Goal: Task Accomplishment & Management: Manage account settings

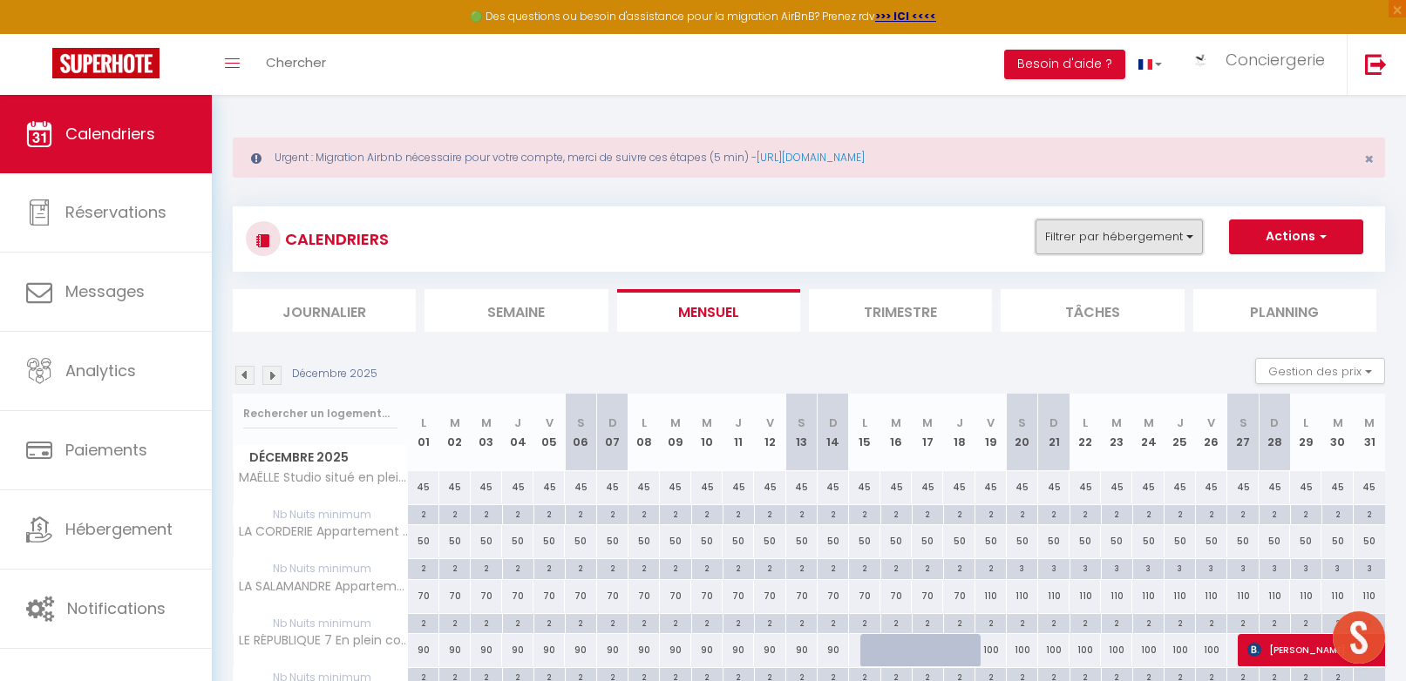
click at [1084, 240] on button "Filtrer par hébergement" at bounding box center [1118, 237] width 167 height 35
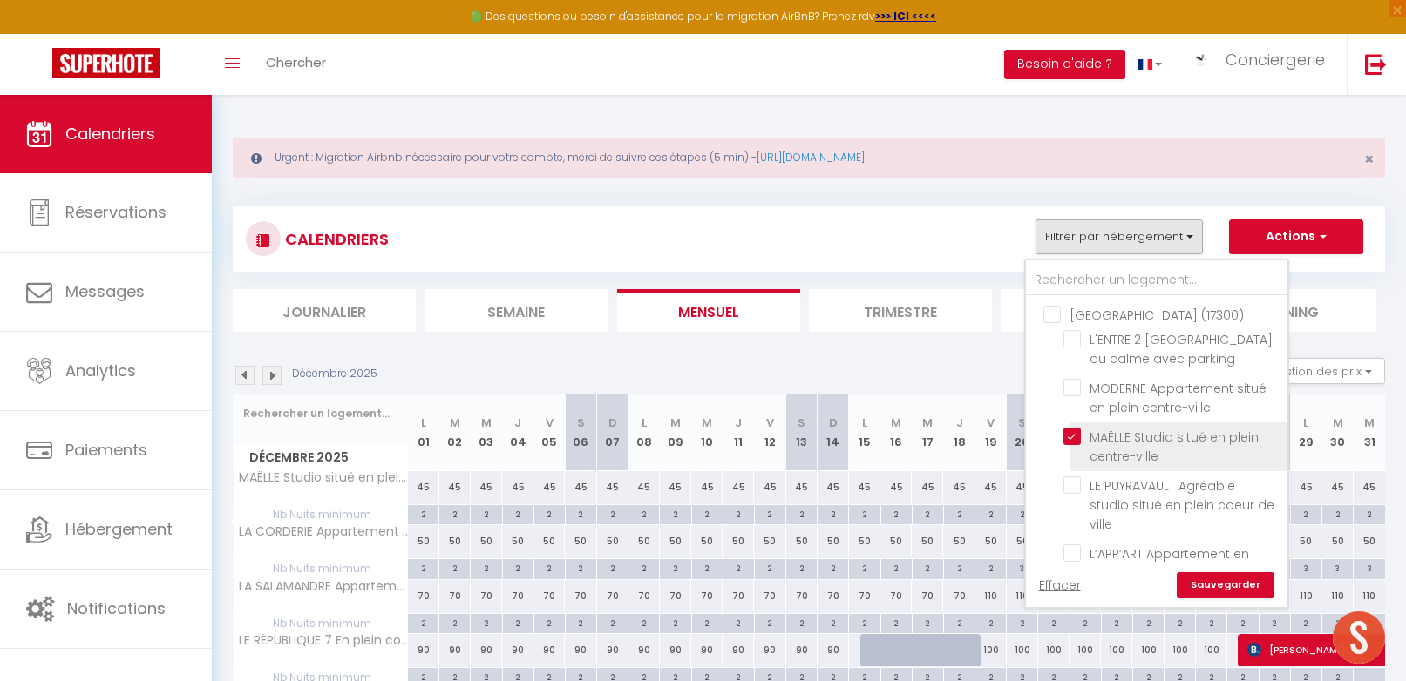
click at [1076, 436] on input "MAËLLE Studio situé en plein centre-ville" at bounding box center [1172, 436] width 218 height 17
checkbox input "false"
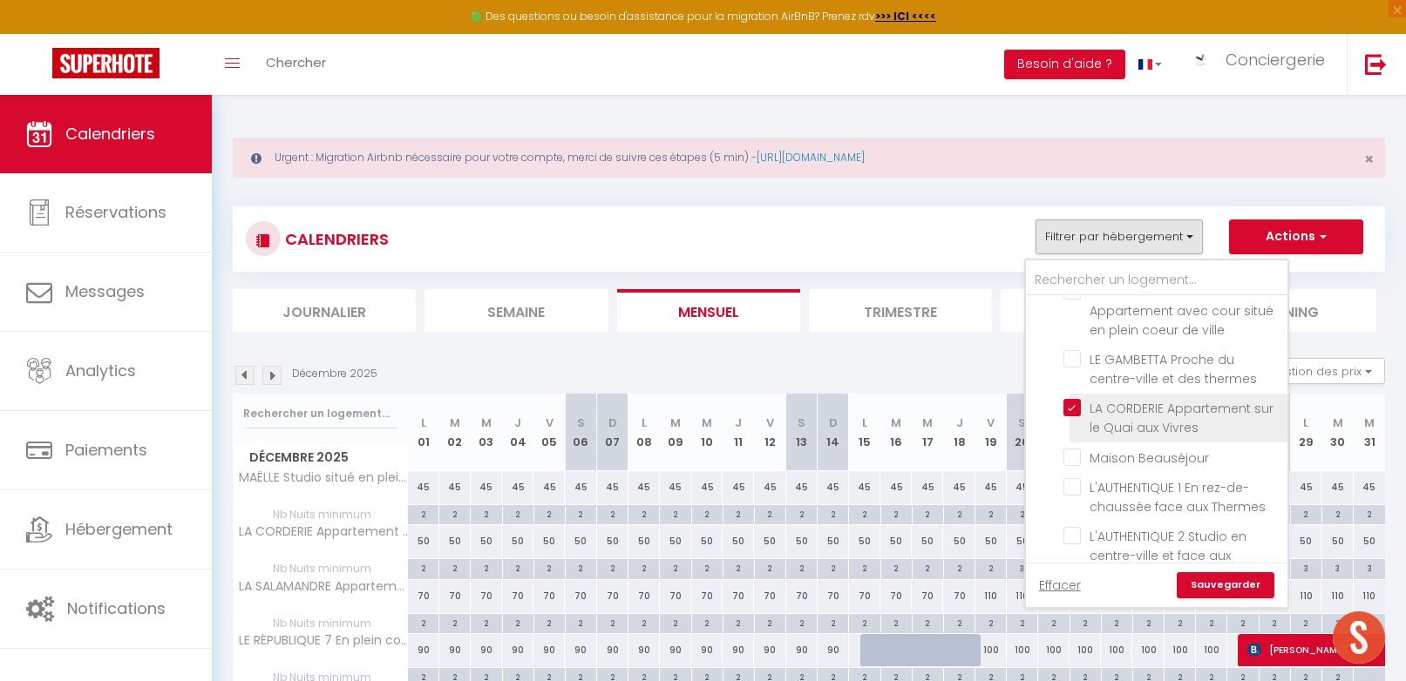
scroll to position [459, 0]
click at [1072, 397] on input "LA CORDERIE Appartement sur le Quai aux Vivres" at bounding box center [1172, 405] width 218 height 17
checkbox input "false"
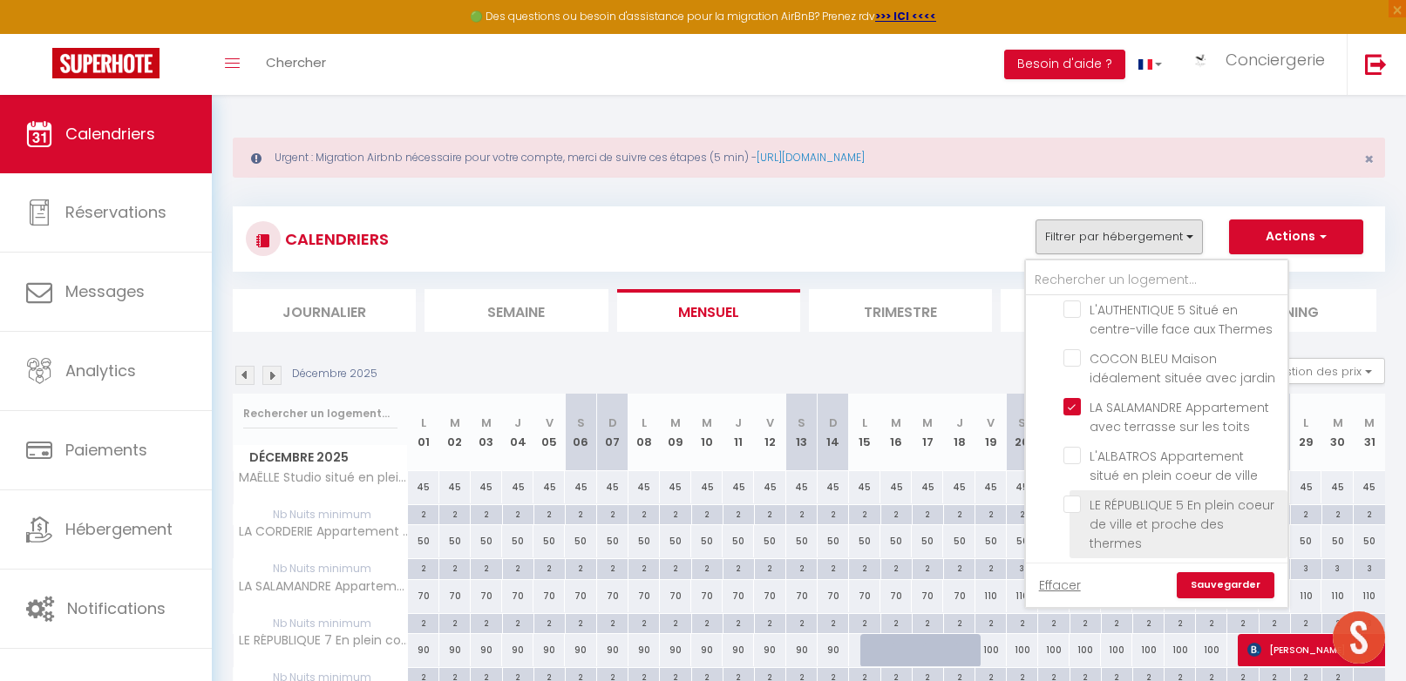
scroll to position [919, 0]
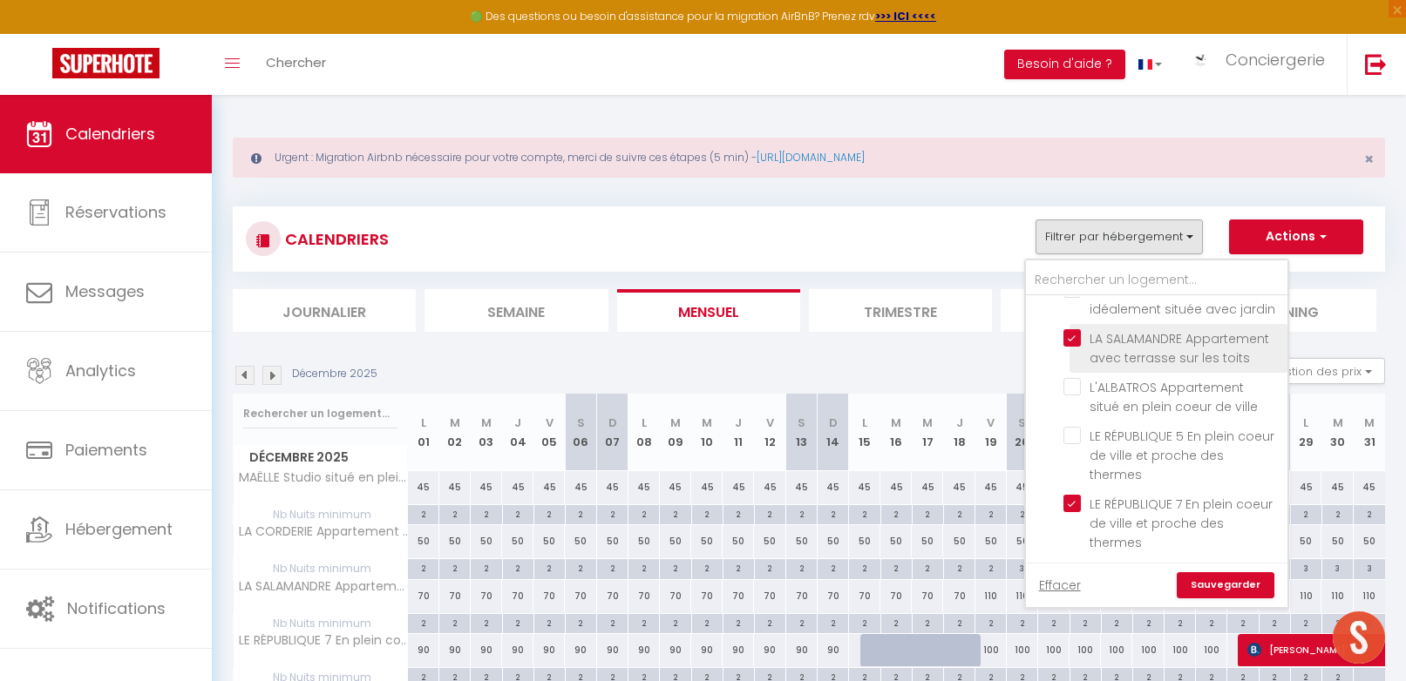
click at [1077, 329] on input "LA SALAMANDRE Appartement avec terrasse sur les toits" at bounding box center [1172, 337] width 218 height 17
checkbox input "false"
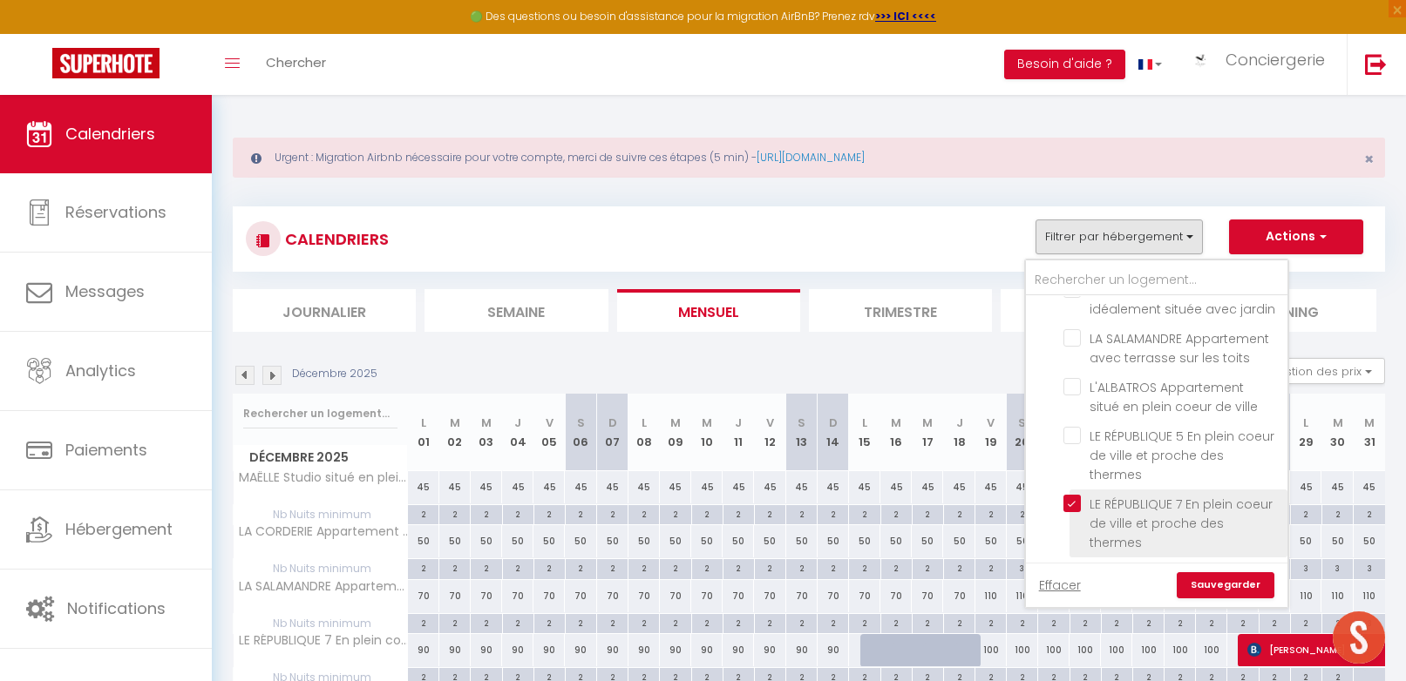
click at [1073, 495] on input "LE RÉPUBLIQUE 7 En plein coeur de ville et proche des thermes" at bounding box center [1172, 503] width 218 height 17
checkbox input "false"
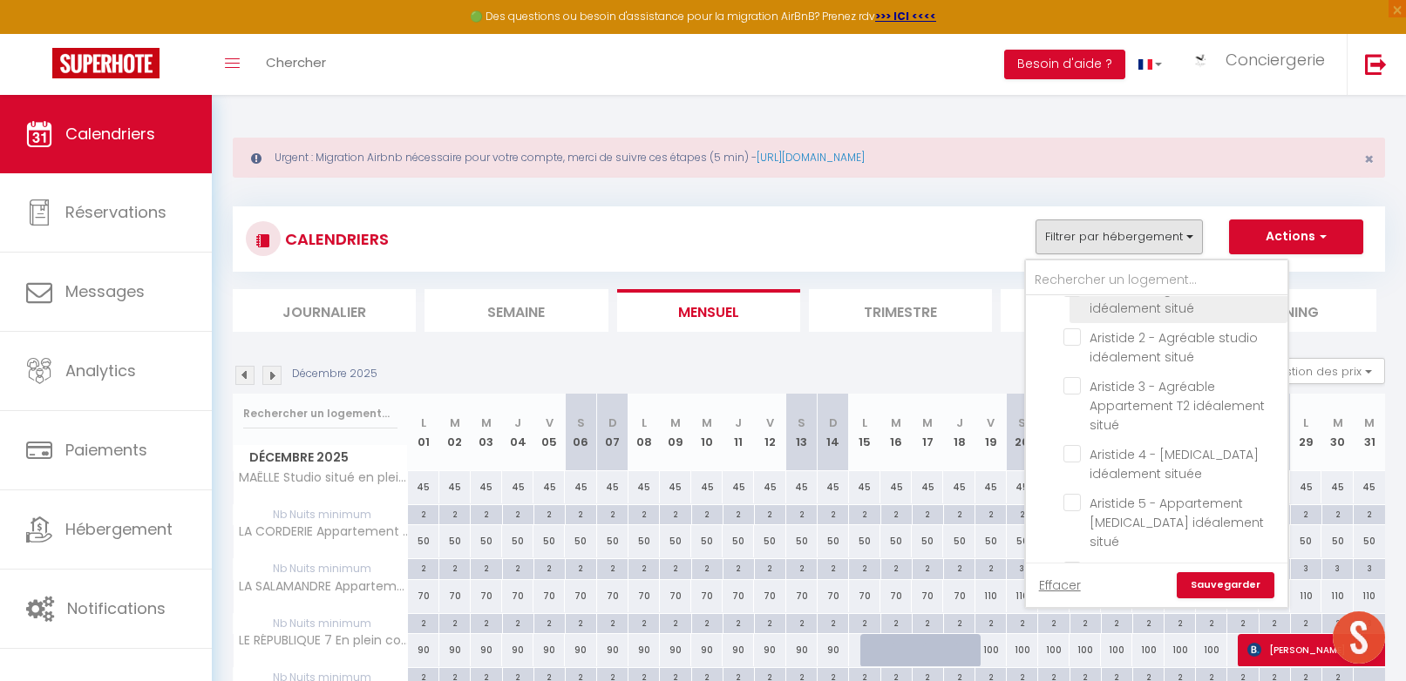
scroll to position [1789, 0]
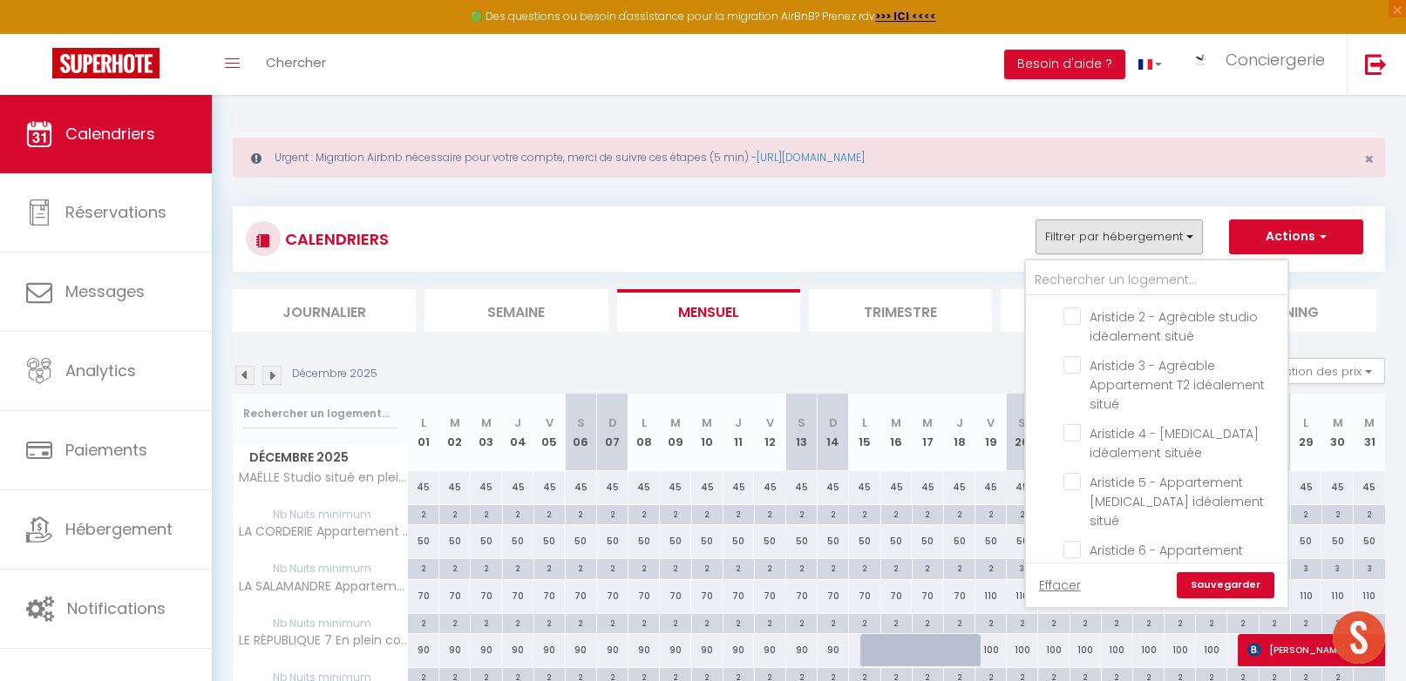
drag, startPoint x: 1224, startPoint y: 585, endPoint x: 1229, endPoint y: 573, distance: 12.1
click at [1084, 584] on link "Sauvegarder" at bounding box center [1225, 586] width 98 height 26
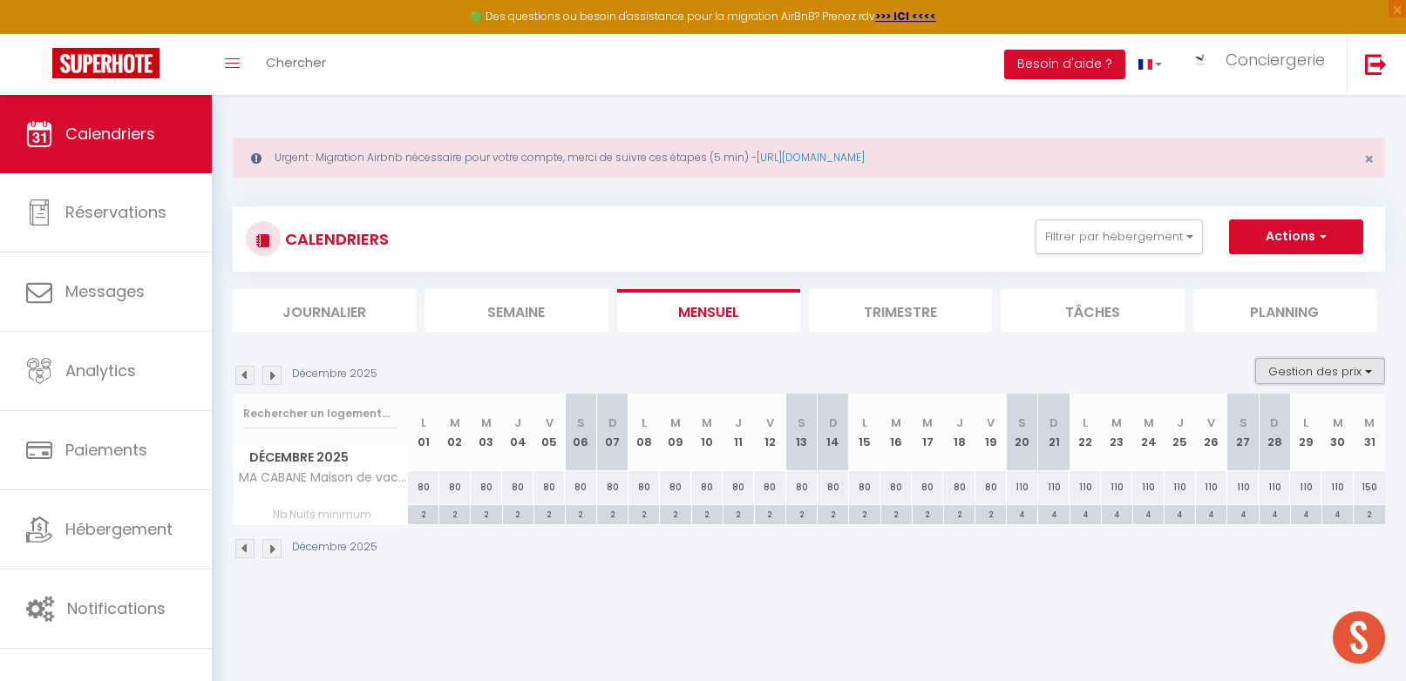
click at [1084, 367] on button "Gestion des prix" at bounding box center [1320, 371] width 130 height 26
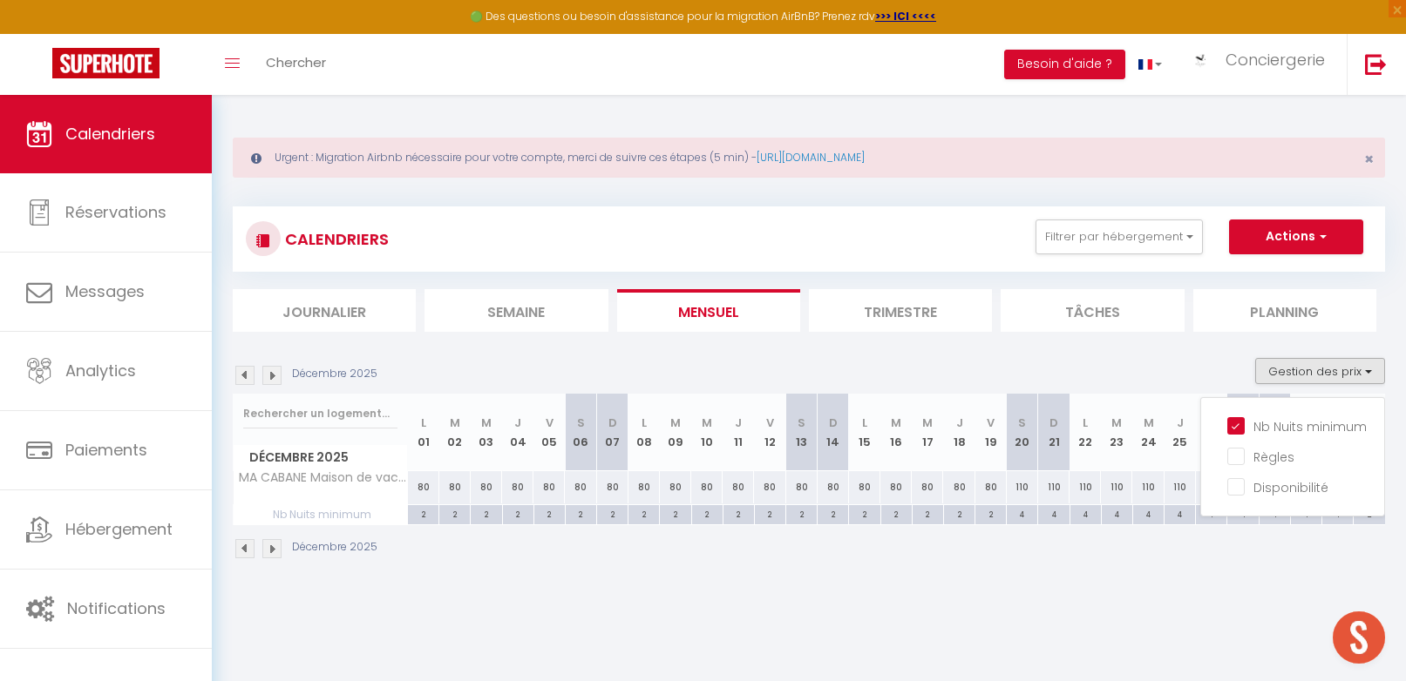
scroll to position [6, 0]
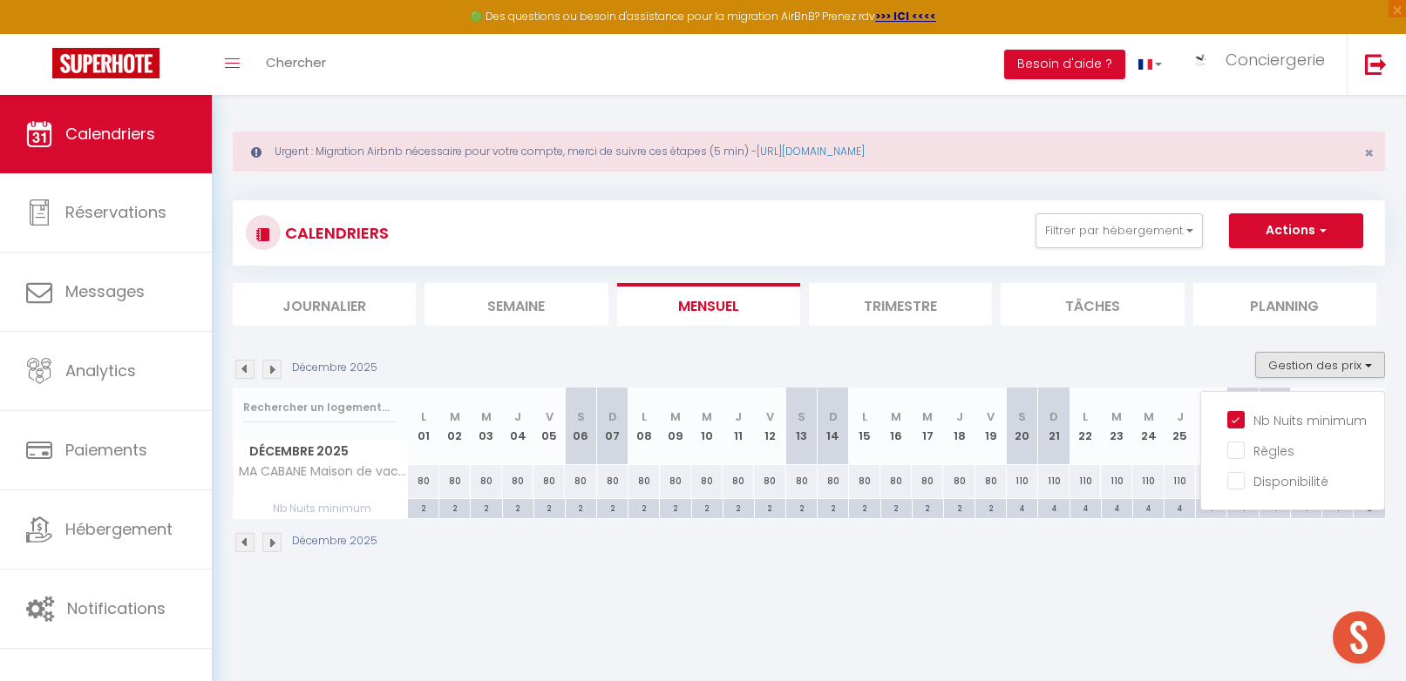
click at [1084, 431] on li "Nb Nuits minimum" at bounding box center [1305, 420] width 157 height 31
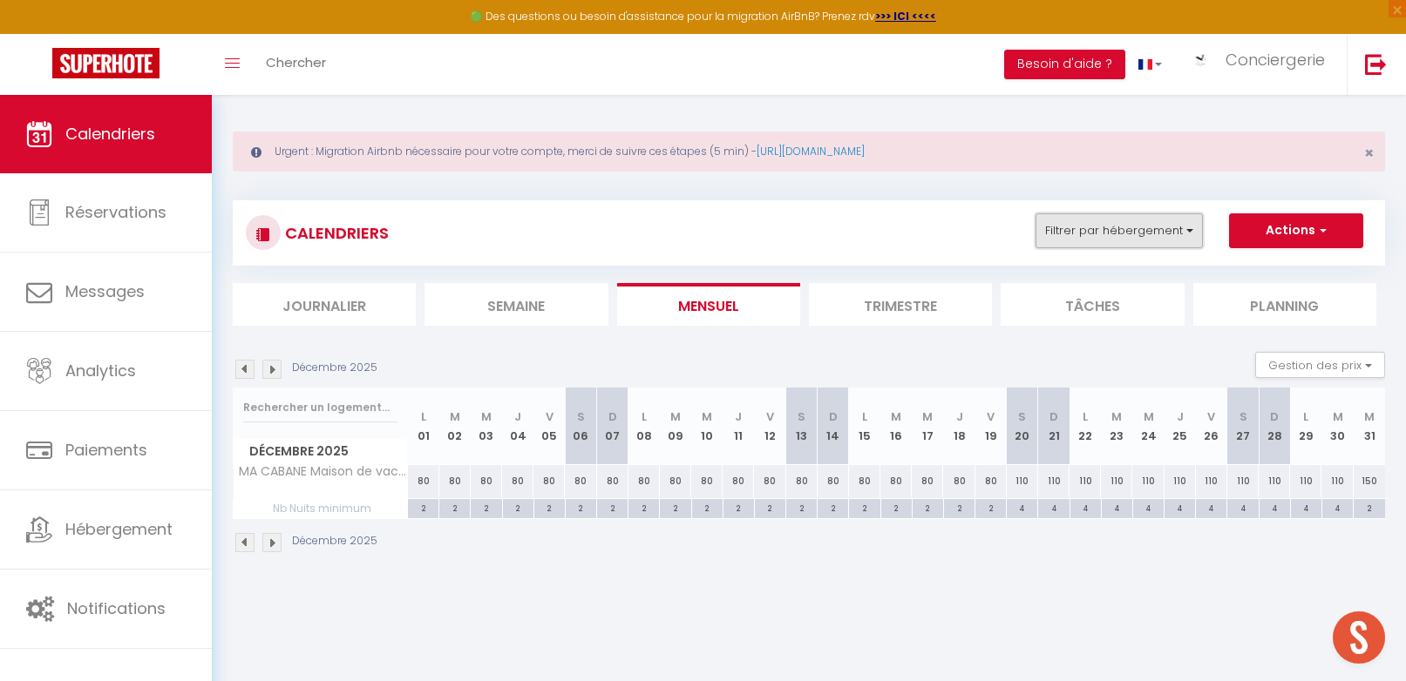
click at [1084, 234] on button "Filtrer par hébergement" at bounding box center [1118, 231] width 167 height 35
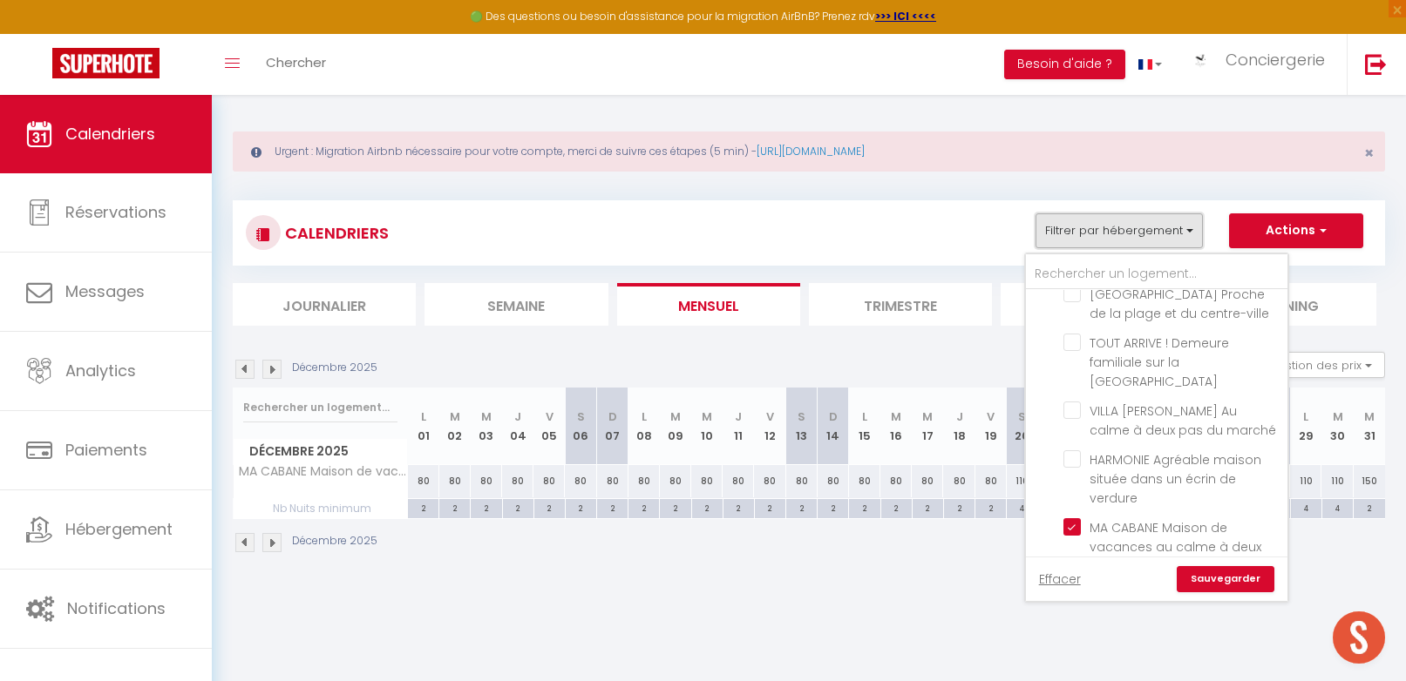
scroll to position [2689, 0]
click at [1074, 520] on input "MA CABANE Maison de vacances au calme à deux pas du [GEOGRAPHIC_DATA]" at bounding box center [1172, 528] width 218 height 17
checkbox input "false"
click at [1084, 580] on link "Sauvegarder" at bounding box center [1225, 579] width 98 height 26
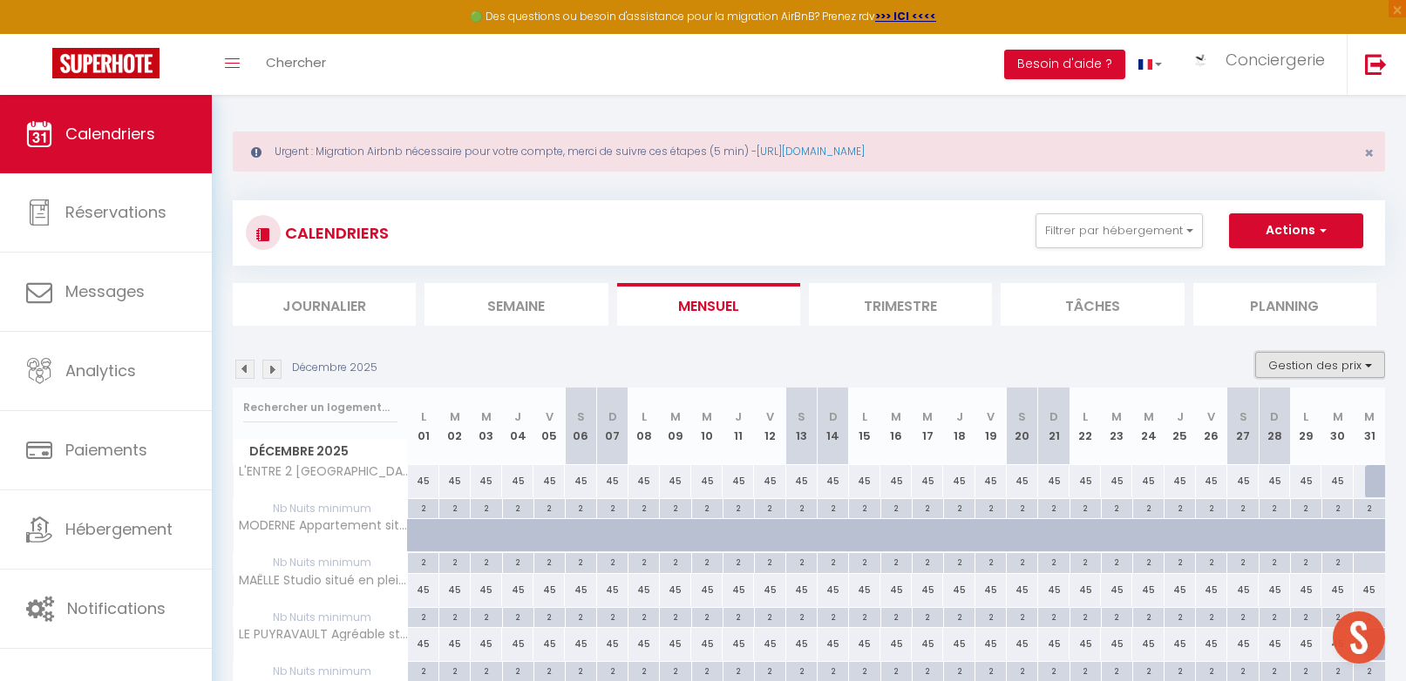
click at [1084, 363] on button "Gestion des prix" at bounding box center [1320, 365] width 130 height 26
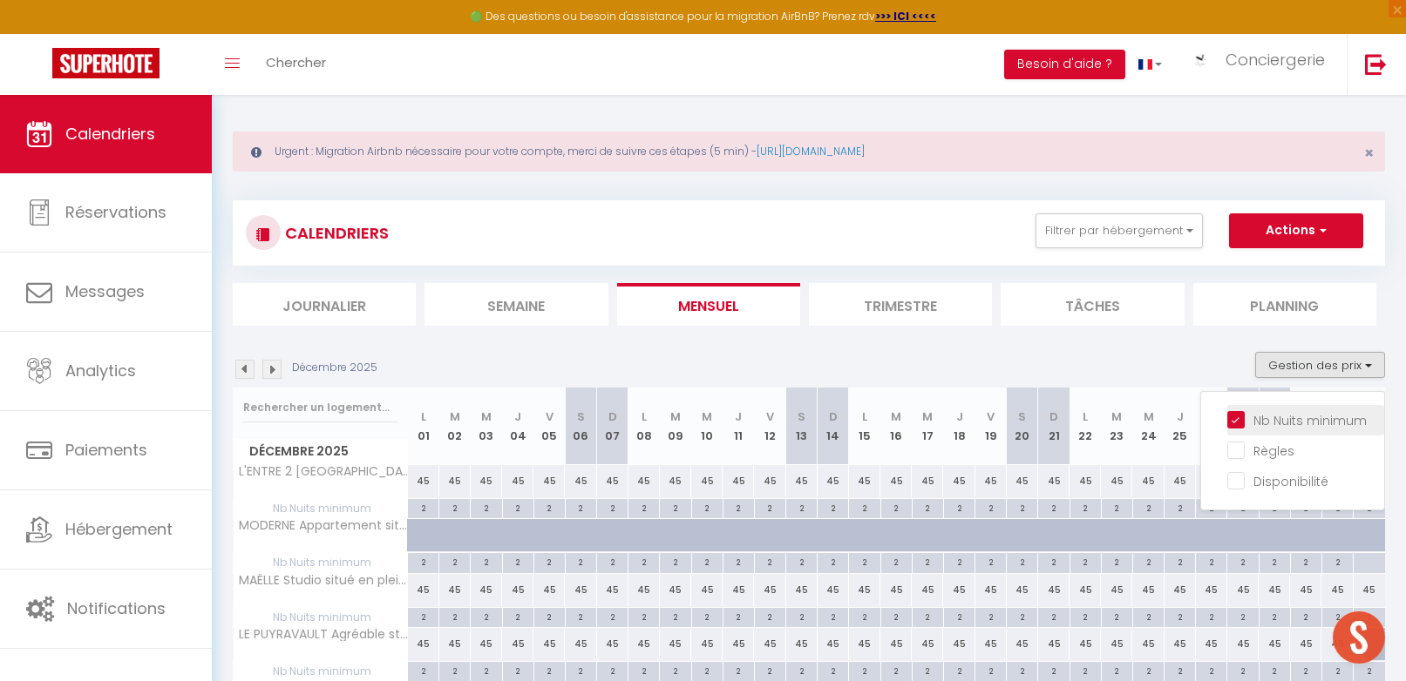
click at [1084, 416] on input "Nb Nuits minimum" at bounding box center [1305, 418] width 157 height 17
checkbox input "false"
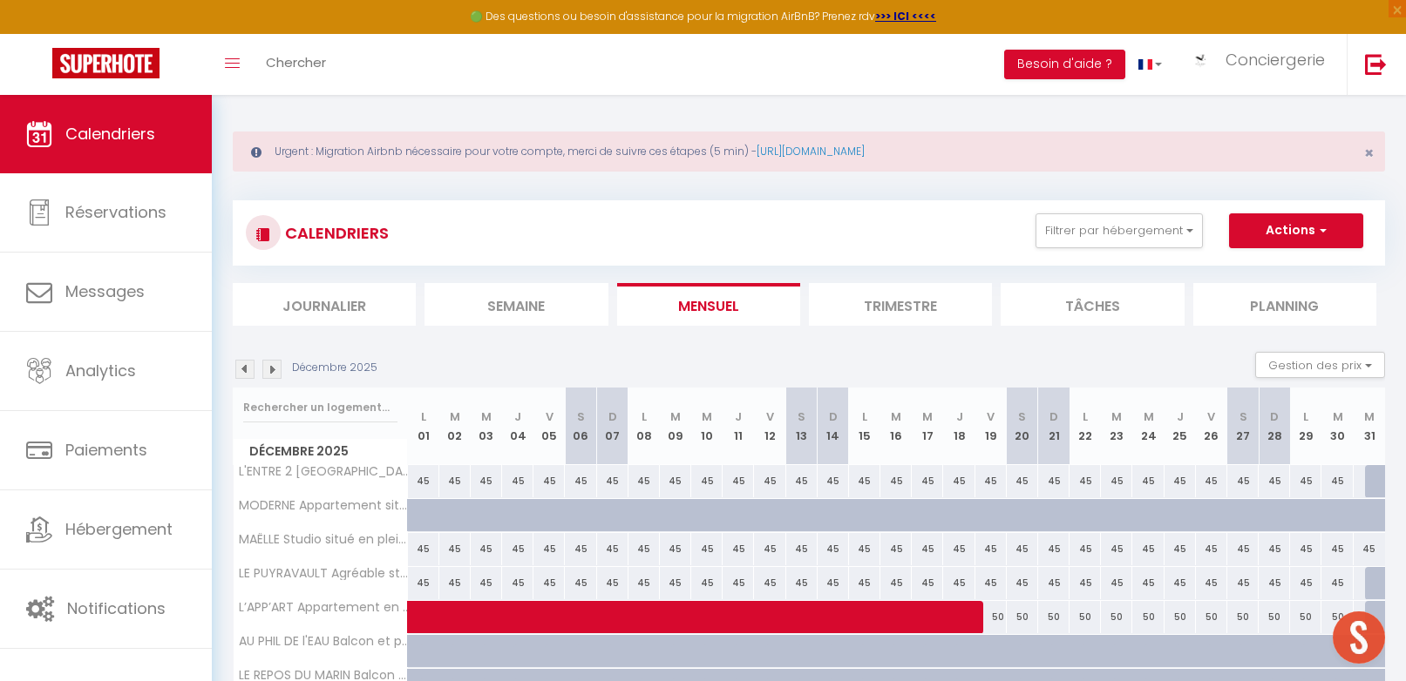
click at [338, 309] on li "Journalier" at bounding box center [324, 304] width 183 height 43
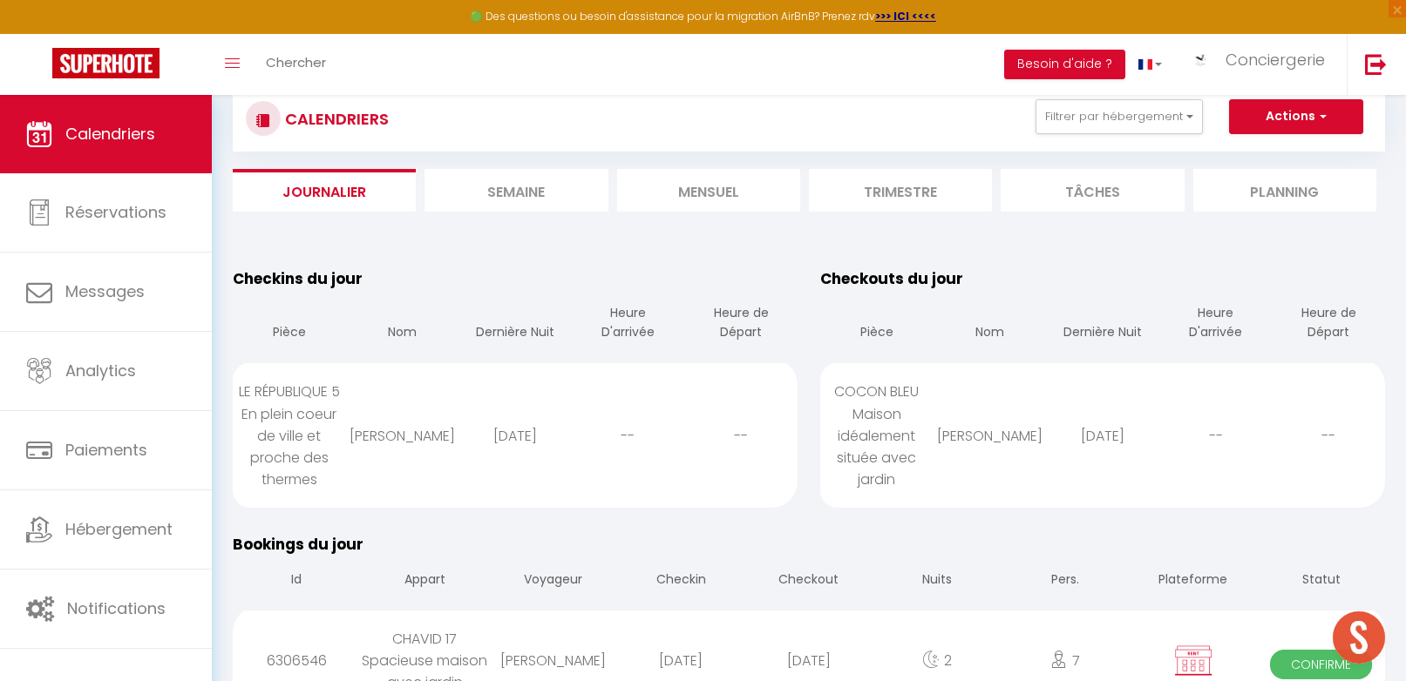
scroll to position [110, 0]
